Goal: Task Accomplishment & Management: Use online tool/utility

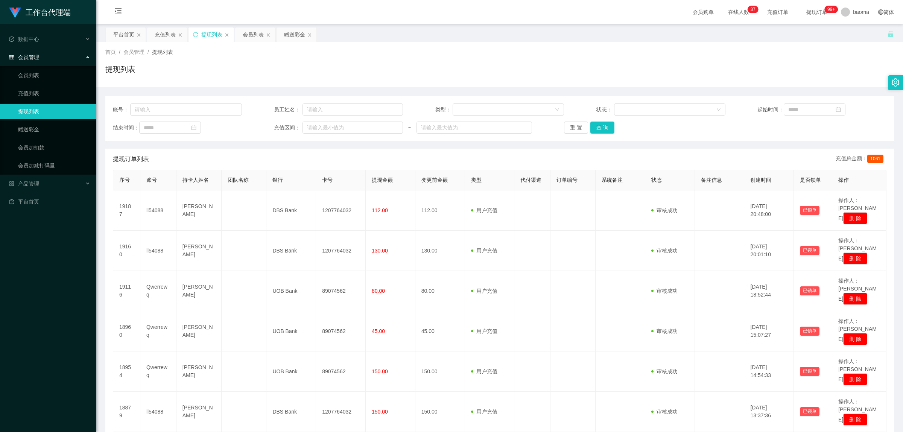
click at [710, 46] on div "首页 / 会员管理 / 提现列表 / 提现列表" at bounding box center [499, 64] width 807 height 45
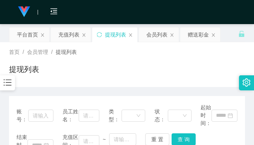
drag, startPoint x: 137, startPoint y: 63, endPoint x: 142, endPoint y: 55, distance: 10.0
click at [142, 60] on div "首页 / 会员管理 / 提现列表 / 提现列表" at bounding box center [127, 64] width 236 height 33
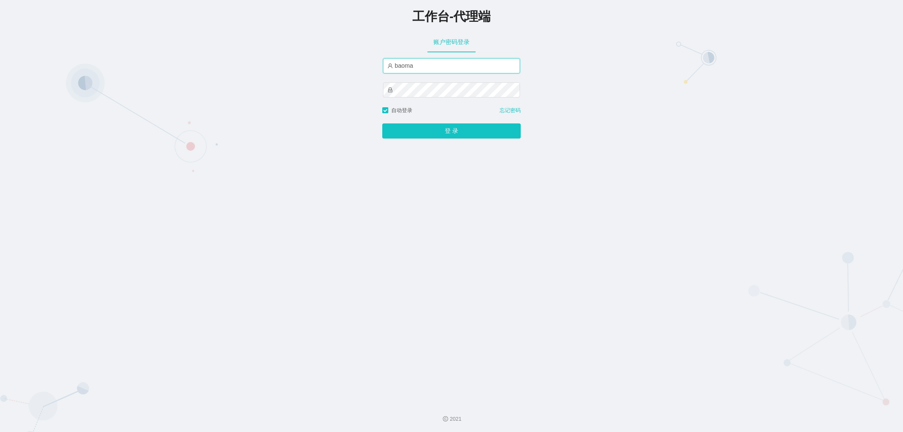
drag, startPoint x: 421, startPoint y: 66, endPoint x: 354, endPoint y: 59, distance: 67.3
click at [354, 59] on div "工作台-代理端 账户密码登录 baoma 自动登录 忘记密码 登 录" at bounding box center [451, 198] width 903 height 397
type input "damao"
click at [427, 131] on button "登 录" at bounding box center [451, 130] width 138 height 15
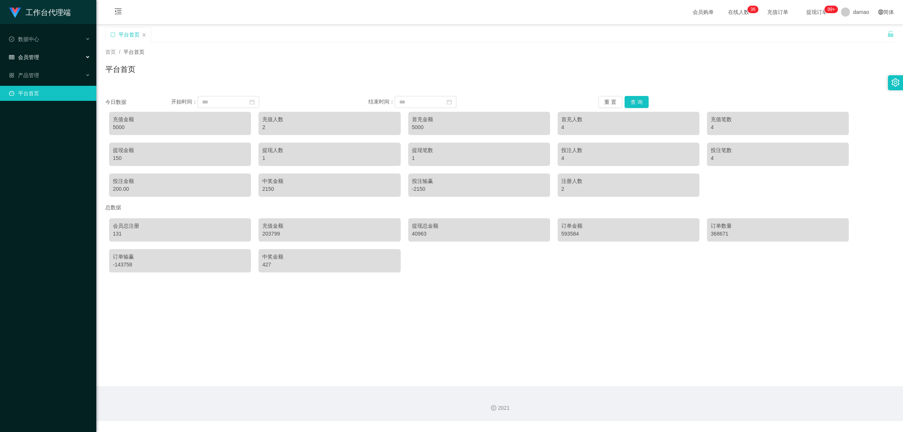
click at [42, 58] on div "会员管理" at bounding box center [48, 57] width 96 height 15
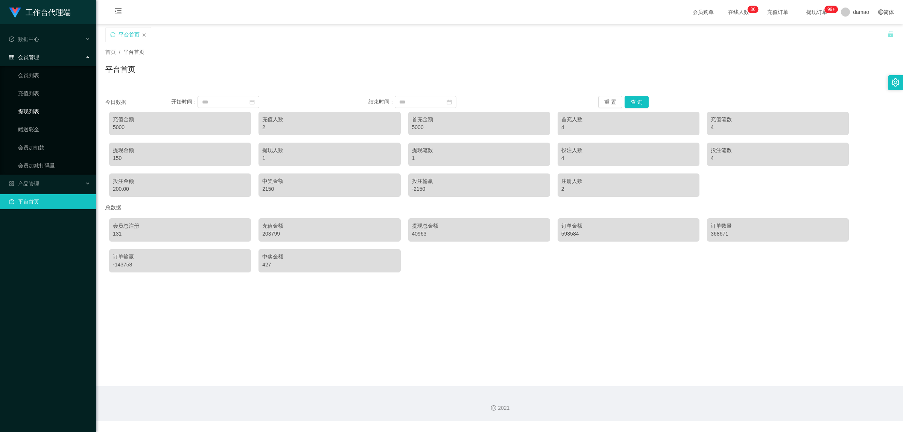
drag, startPoint x: 35, startPoint y: 108, endPoint x: 38, endPoint y: 108, distance: 3.8
click at [36, 108] on link "提现列表" at bounding box center [54, 111] width 72 height 15
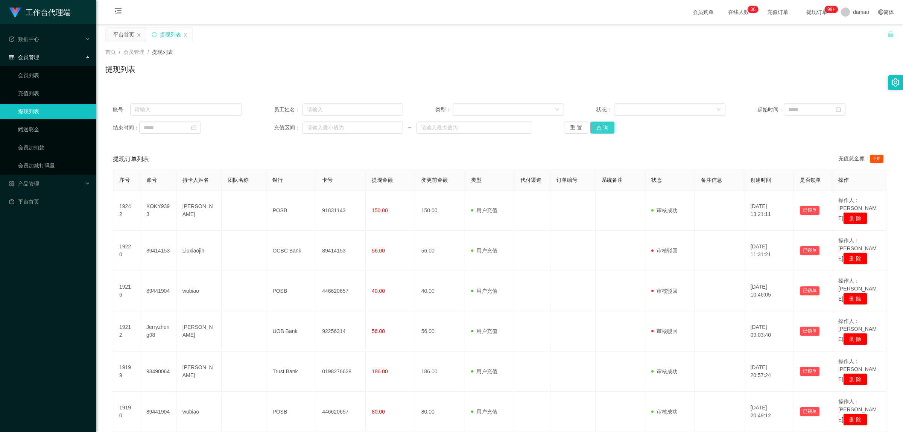
click at [605, 126] on button "查 询" at bounding box center [602, 128] width 24 height 12
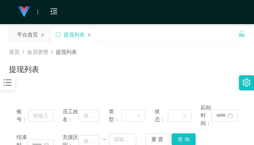
click at [172, 61] on div "首页 / 会员管理 / 提现列表 / 提现列表" at bounding box center [127, 64] width 236 height 33
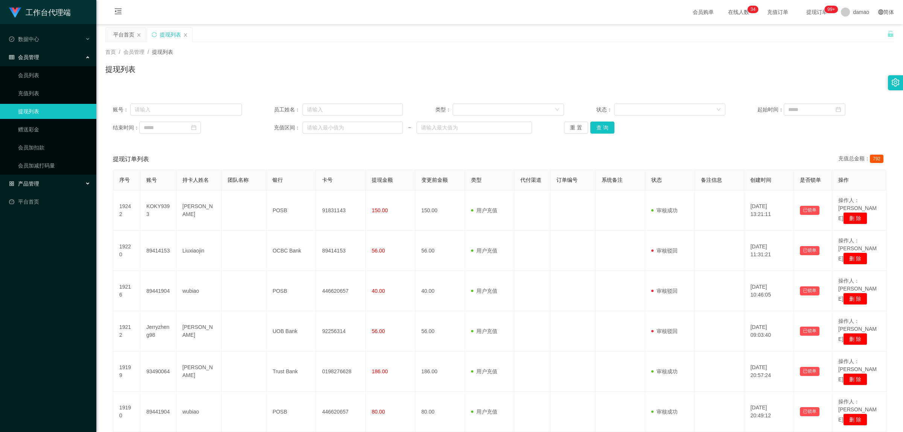
click at [35, 179] on div "产品管理" at bounding box center [48, 183] width 96 height 15
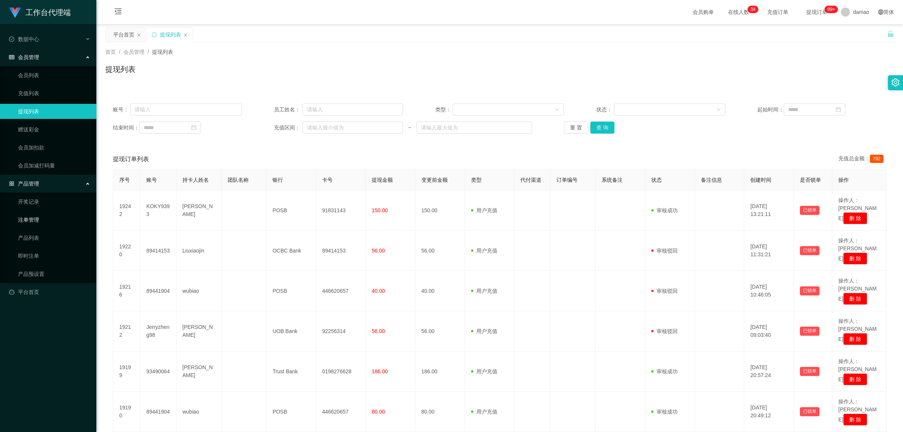
drag, startPoint x: 36, startPoint y: 219, endPoint x: 27, endPoint y: 213, distance: 11.4
click at [36, 219] on link "注单管理" at bounding box center [54, 219] width 72 height 15
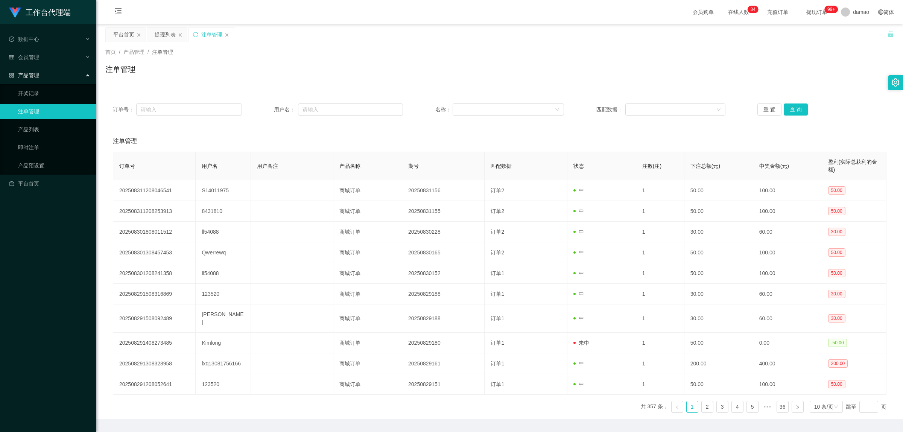
click at [793, 102] on div "订单号： 用户名： 名称： 匹配数据： 重 置 查 询" at bounding box center [499, 109] width 789 height 27
click at [793, 106] on button "查 询" at bounding box center [796, 109] width 24 height 12
click at [793, 106] on div "重 置 查 询" at bounding box center [821, 109] width 129 height 12
click at [793, 106] on button "查 询" at bounding box center [796, 109] width 24 height 12
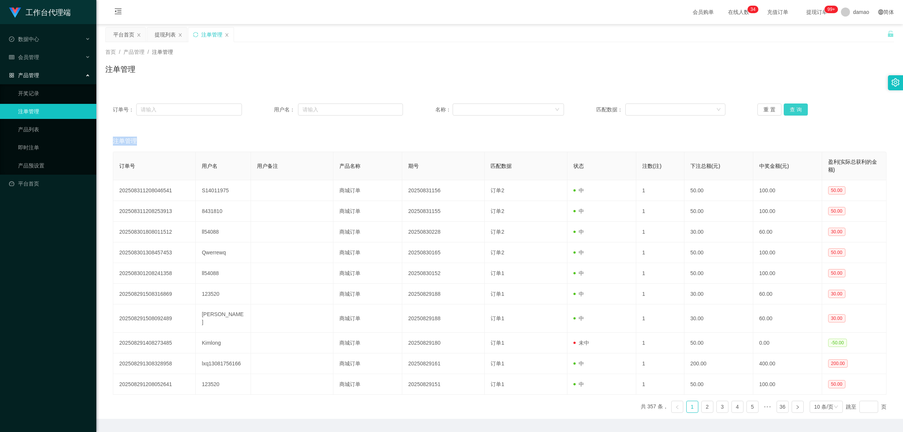
click at [793, 106] on div "重 置 查 询" at bounding box center [821, 109] width 129 height 12
click at [793, 106] on button "查 询" at bounding box center [796, 109] width 24 height 12
click at [793, 106] on div "重 置 查 询" at bounding box center [821, 109] width 129 height 12
click at [793, 106] on button "查 询" at bounding box center [796, 109] width 24 height 12
click at [799, 113] on button "查 询" at bounding box center [796, 109] width 24 height 12
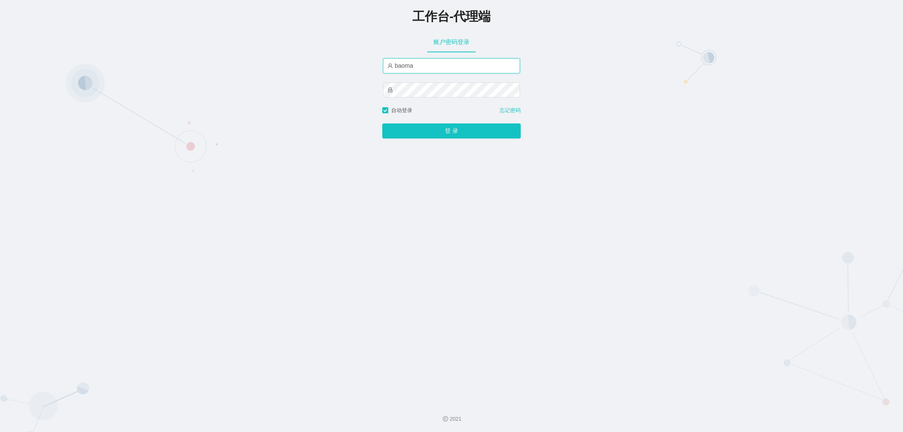
click at [428, 66] on input "baoma" at bounding box center [451, 65] width 137 height 15
type input "damao"
click at [425, 134] on button "登 录" at bounding box center [451, 130] width 138 height 15
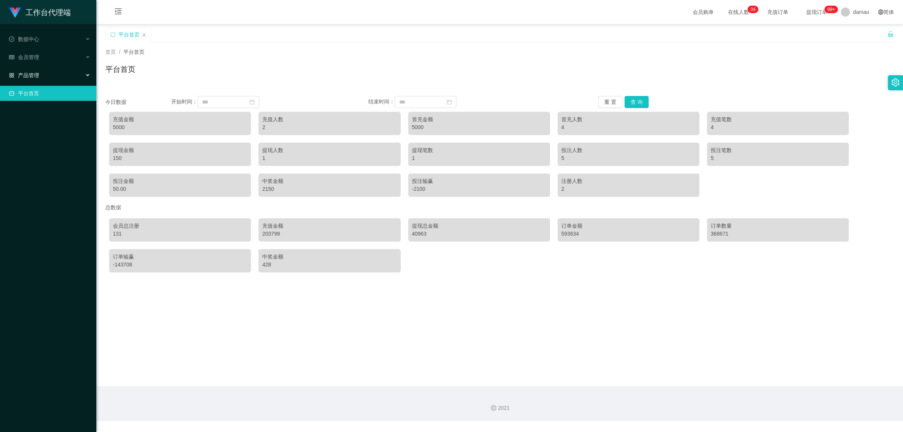
click at [46, 73] on div "产品管理" at bounding box center [48, 75] width 96 height 15
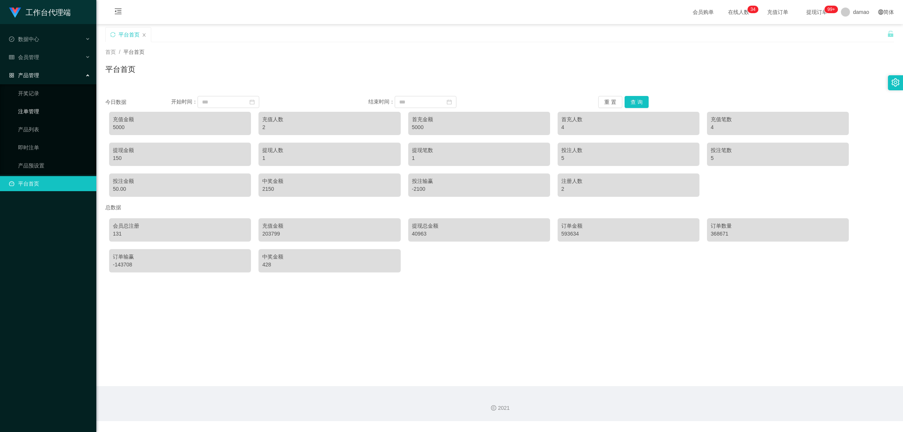
click at [36, 111] on link "注单管理" at bounding box center [54, 111] width 72 height 15
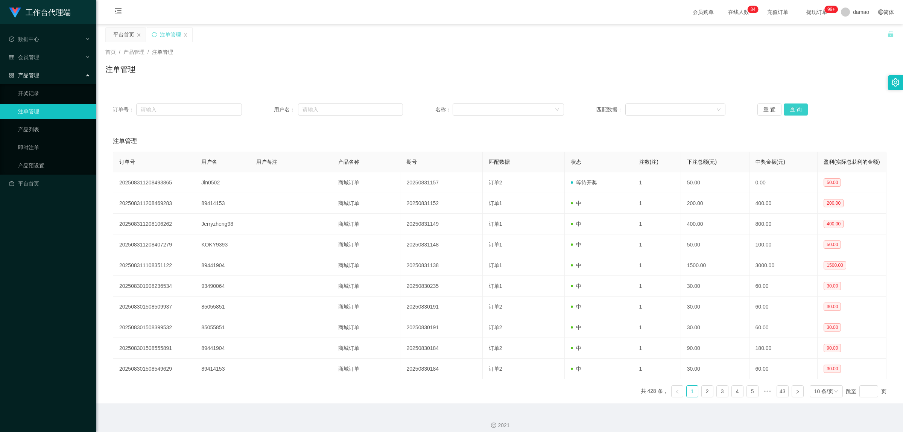
click at [793, 113] on button "查 询" at bounding box center [796, 109] width 24 height 12
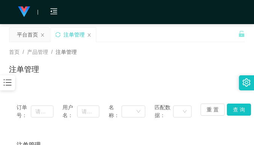
drag, startPoint x: 202, startPoint y: 40, endPoint x: 220, endPoint y: 2, distance: 41.2
click at [204, 35] on div "平台首页 注单管理" at bounding box center [123, 40] width 229 height 26
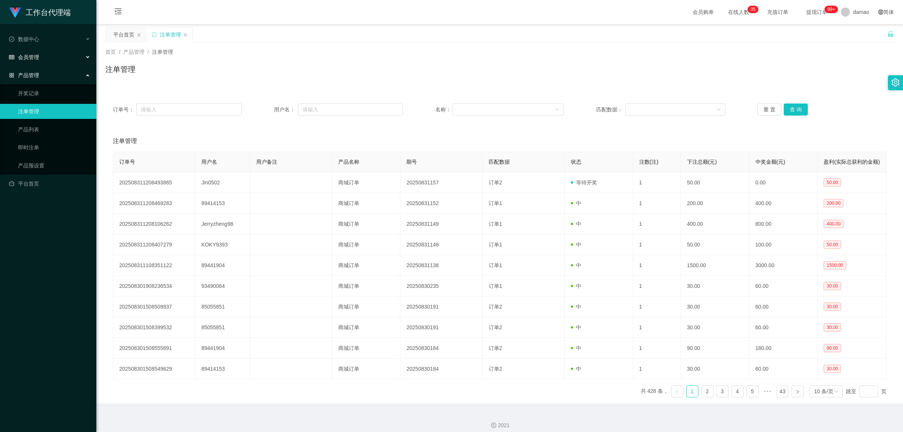
click at [38, 52] on div "会员管理" at bounding box center [48, 57] width 96 height 15
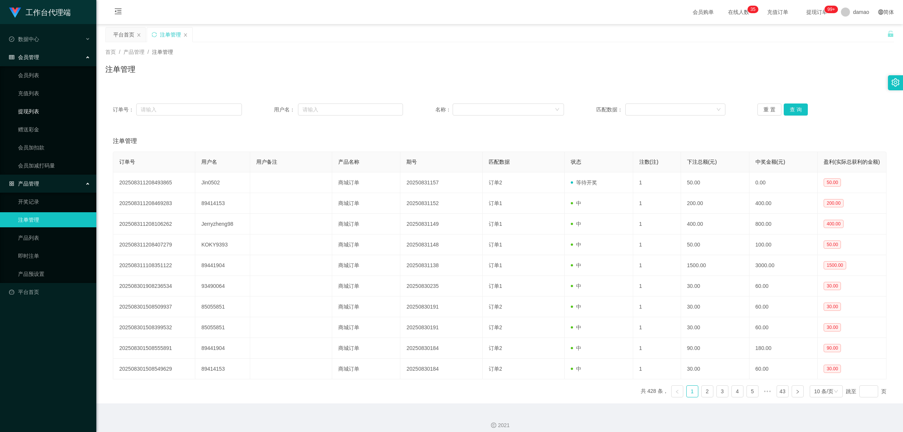
click at [38, 110] on link "提现列表" at bounding box center [54, 111] width 72 height 15
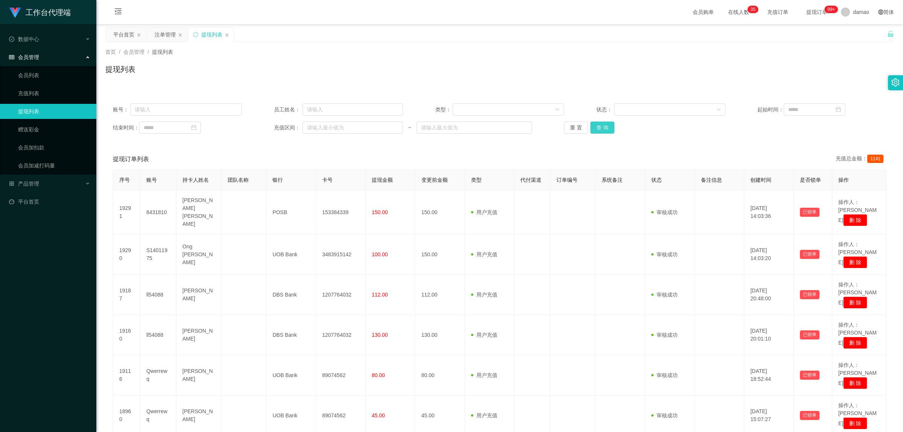
click at [610, 129] on button "查 询" at bounding box center [602, 128] width 24 height 12
click at [608, 127] on button "查 询" at bounding box center [602, 128] width 24 height 12
click at [608, 127] on div "重 置 查 询" at bounding box center [628, 128] width 129 height 12
click at [608, 127] on button "查 询" at bounding box center [602, 128] width 24 height 12
click at [608, 127] on div "重 置 查 询" at bounding box center [628, 128] width 129 height 12
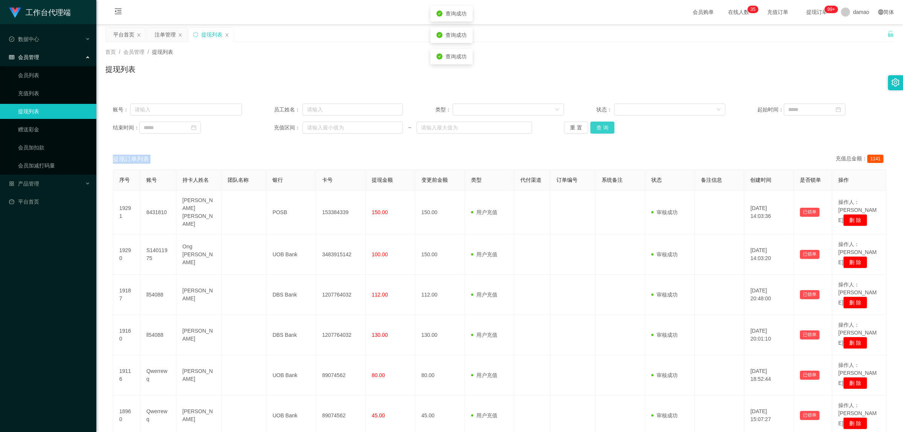
click at [608, 127] on button "查 询" at bounding box center [602, 128] width 24 height 12
